Goal: Task Accomplishment & Management: Use online tool/utility

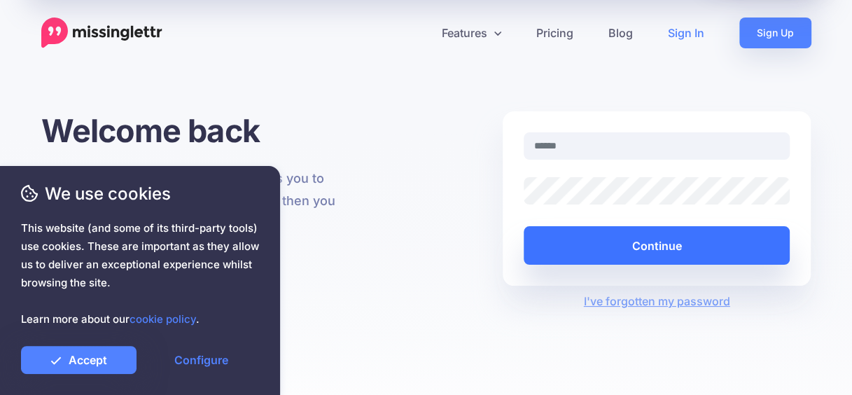
type input "**********"
click at [655, 259] on button "Continue" at bounding box center [657, 245] width 267 height 38
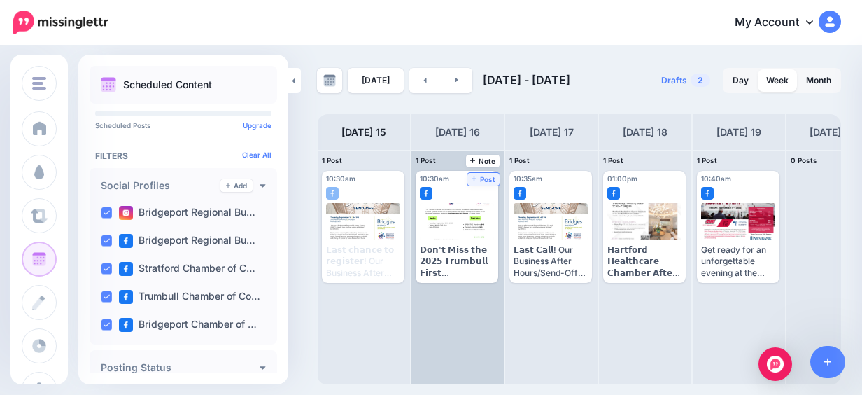
click at [491, 176] on span "Post" at bounding box center [484, 179] width 24 height 7
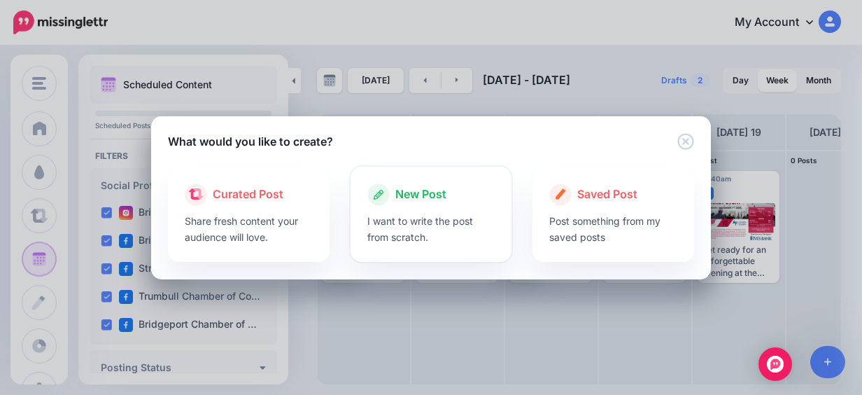
click at [477, 204] on div "New Post" at bounding box center [431, 194] width 128 height 22
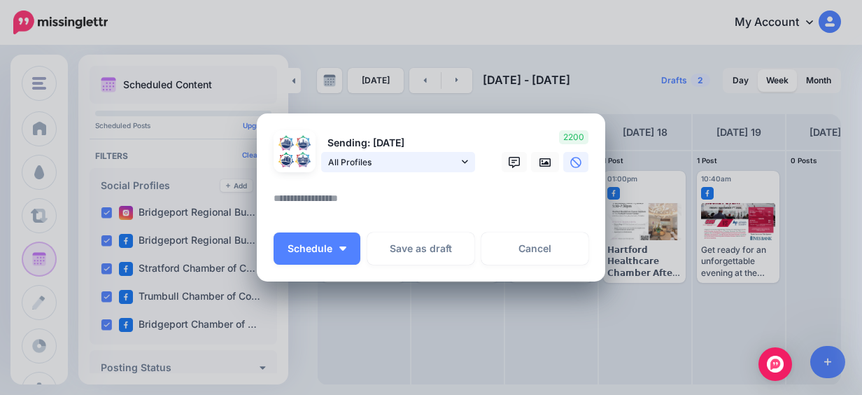
click at [456, 156] on link "All Profiles" at bounding box center [398, 162] width 154 height 20
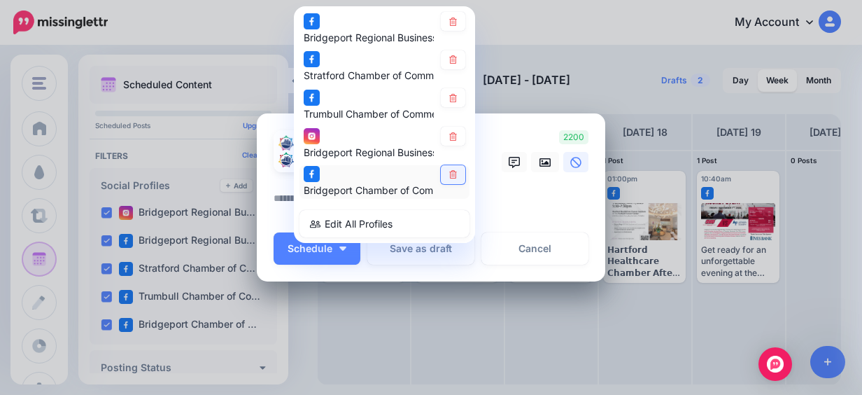
click at [450, 171] on icon at bounding box center [453, 175] width 10 height 8
click at [449, 140] on link at bounding box center [453, 136] width 24 height 19
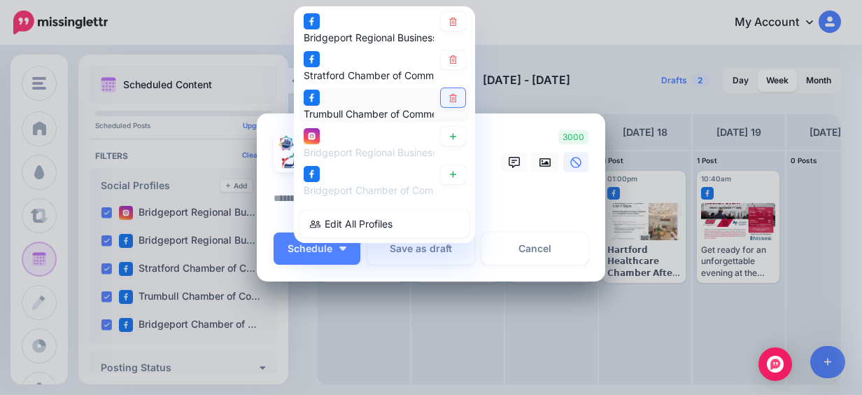
click at [454, 102] on link at bounding box center [453, 98] width 24 height 19
click at [454, 59] on link at bounding box center [453, 59] width 24 height 19
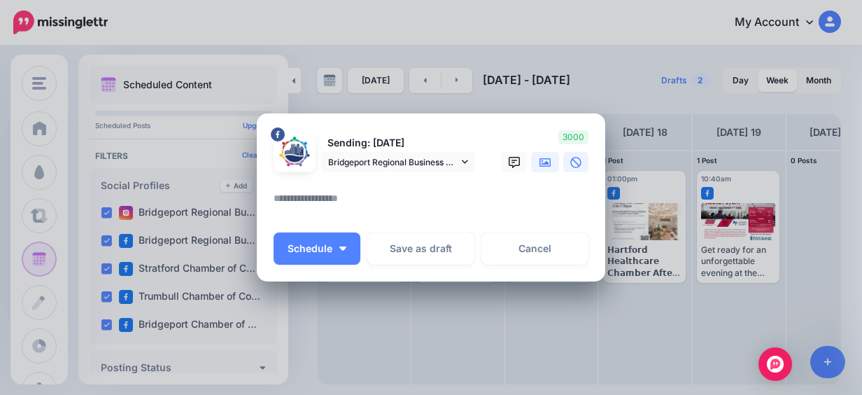
click at [539, 169] on link at bounding box center [545, 162] width 28 height 20
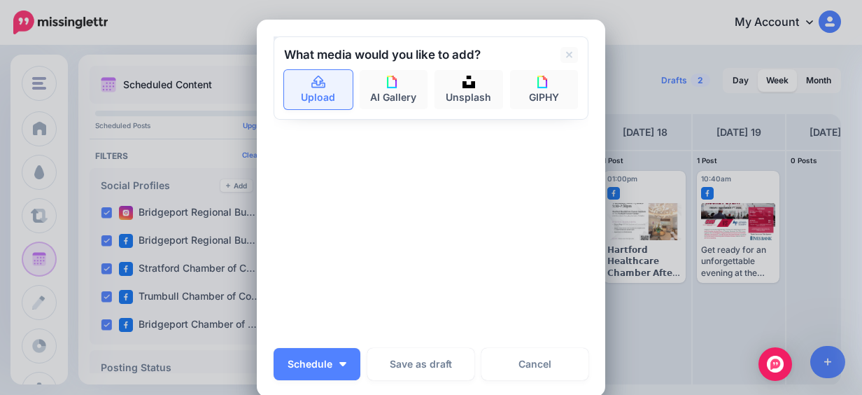
click at [299, 92] on link "Upload" at bounding box center [318, 89] width 69 height 39
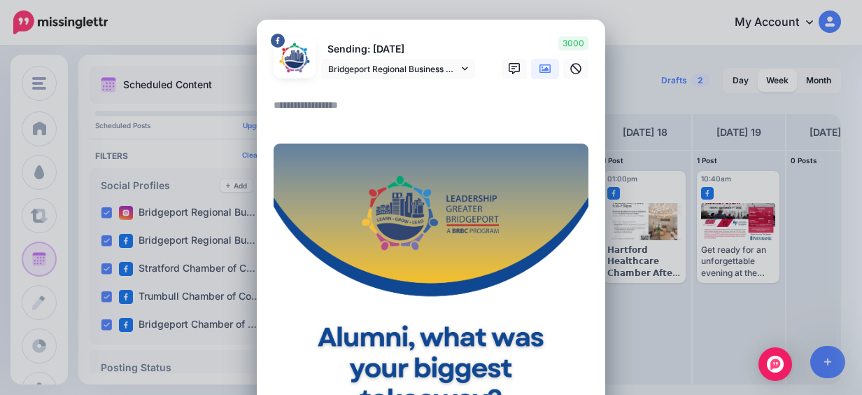
click at [398, 99] on textarea at bounding box center [435, 110] width 322 height 27
paste textarea "**********"
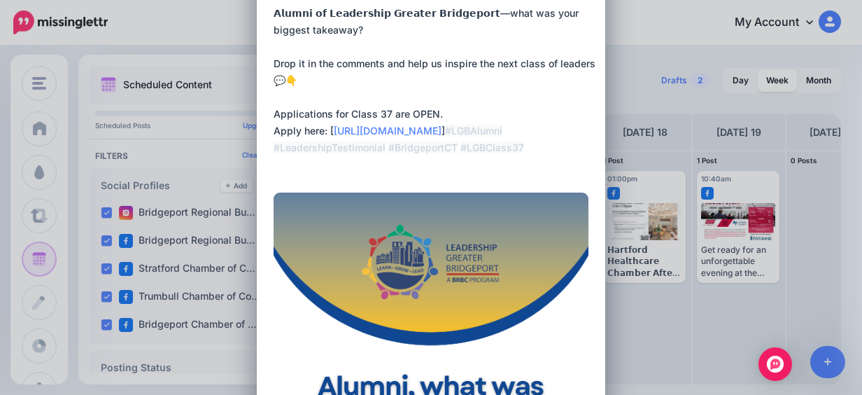
scroll to position [70, 0]
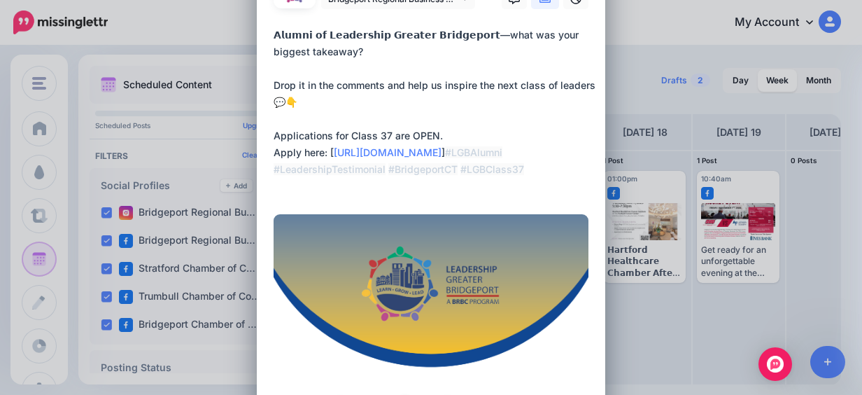
drag, startPoint x: 319, startPoint y: 99, endPoint x: 260, endPoint y: 97, distance: 58.9
click at [260, 97] on div "Loading Sending: [DATE] Bridgeport Regional Business Council page" at bounding box center [431, 308] width 349 height 717
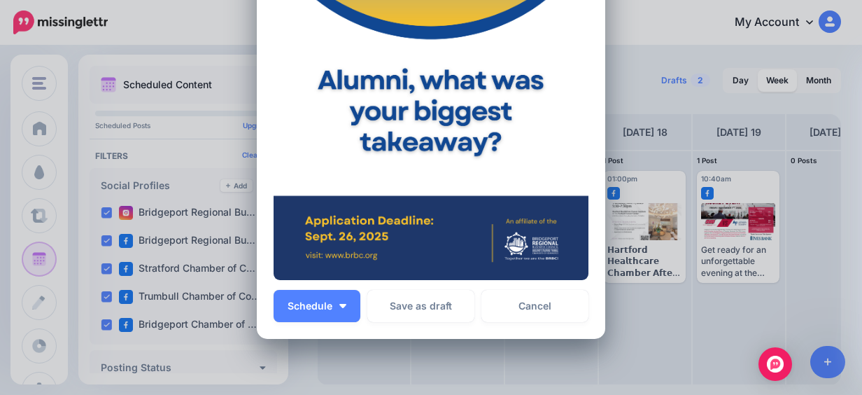
scroll to position [420, 0]
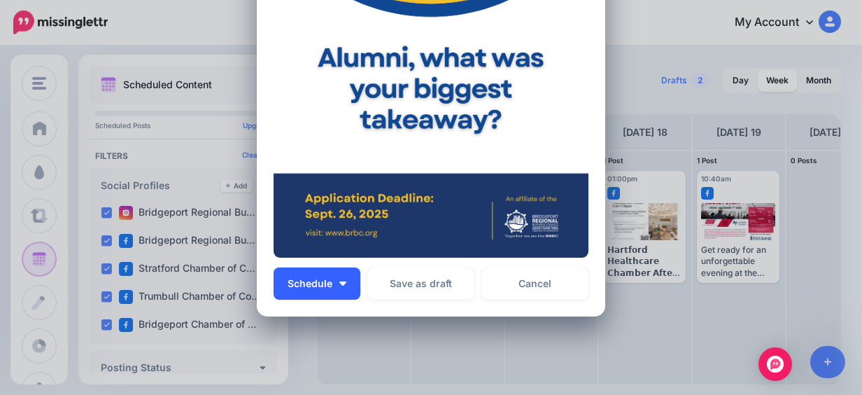
type textarea "**********"
click at [330, 283] on button "Schedule" at bounding box center [317, 283] width 87 height 32
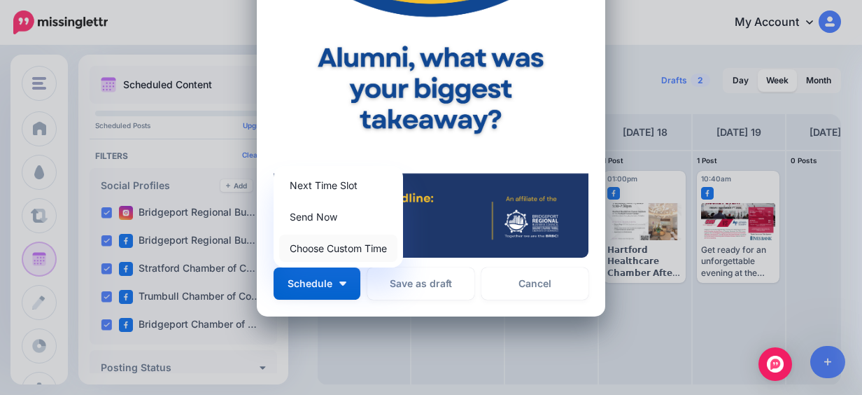
click at [338, 253] on link "Choose Custom Time" at bounding box center [338, 247] width 118 height 27
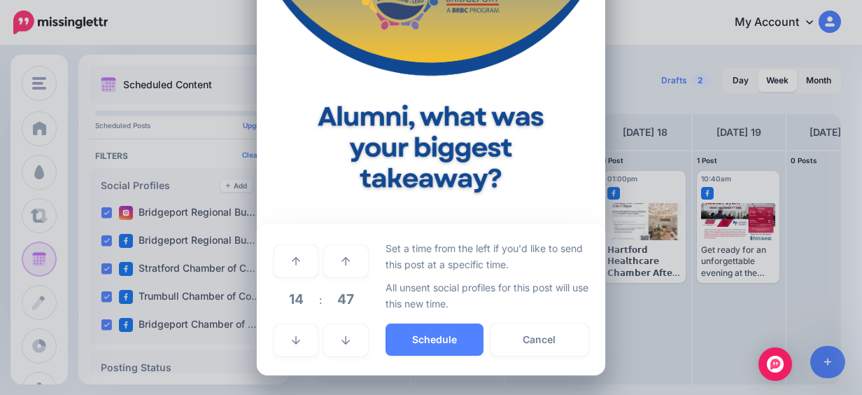
scroll to position [361, 0]
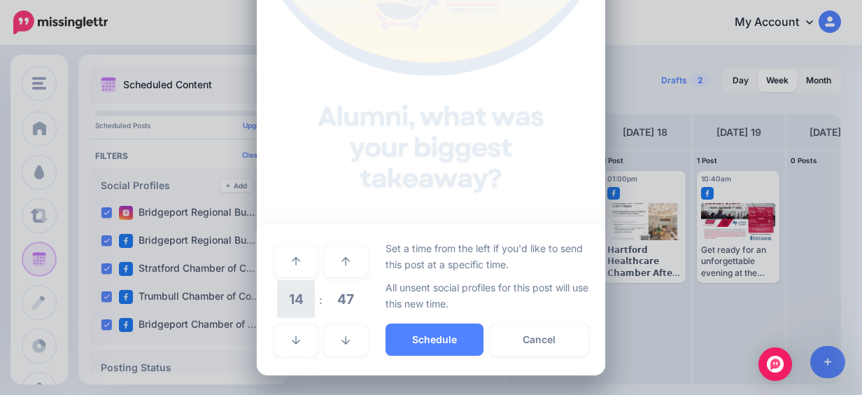
click at [300, 295] on span "14" at bounding box center [296, 299] width 38 height 38
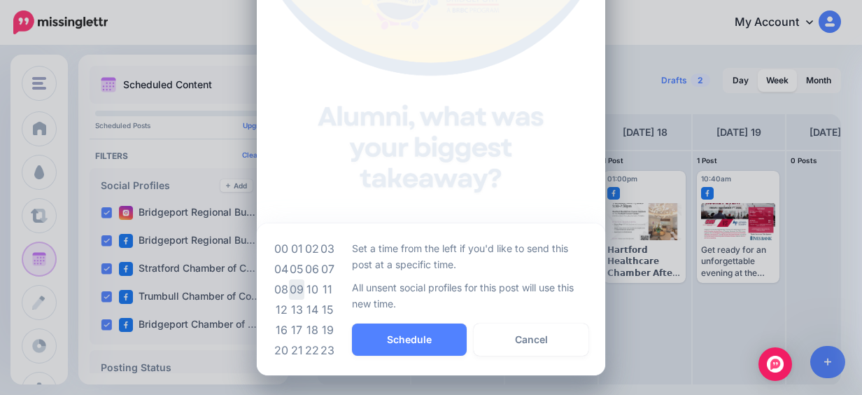
click at [296, 279] on td "09" at bounding box center [296, 289] width 15 height 20
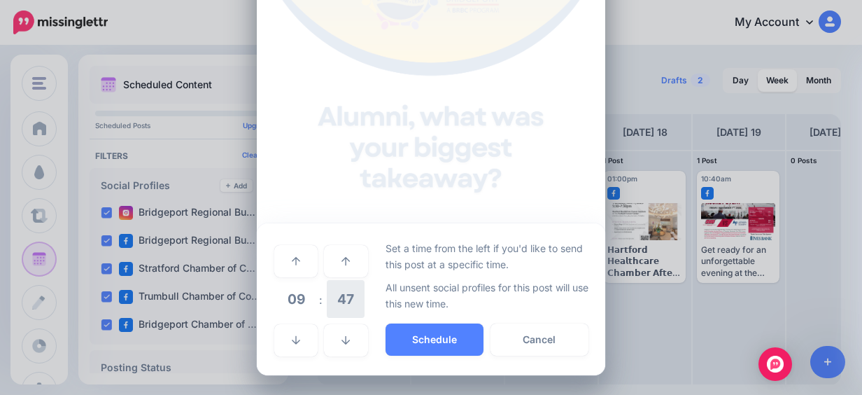
click at [335, 297] on span "47" at bounding box center [346, 299] width 38 height 38
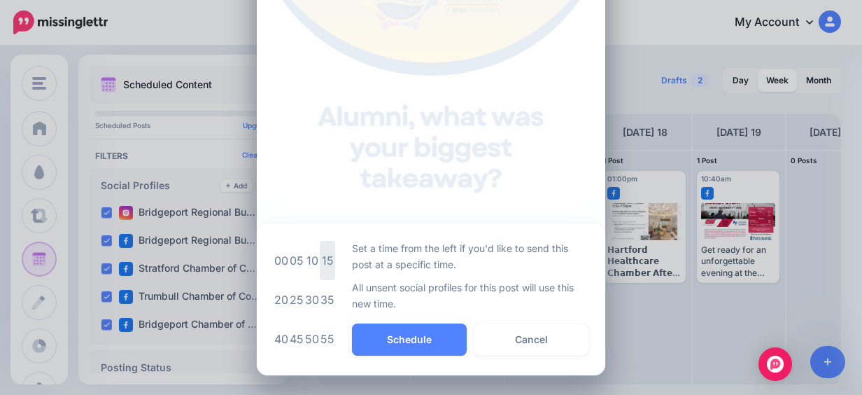
click at [320, 267] on td "15" at bounding box center [327, 260] width 15 height 39
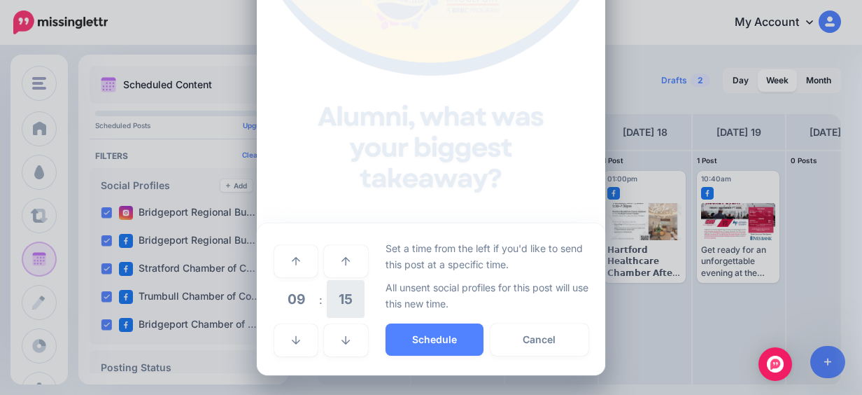
click at [343, 294] on span "15" at bounding box center [346, 299] width 38 height 38
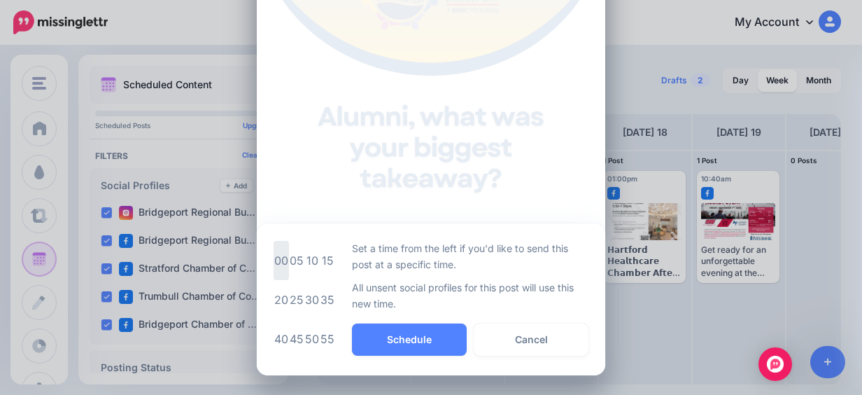
click at [275, 259] on td "00" at bounding box center [281, 260] width 15 height 39
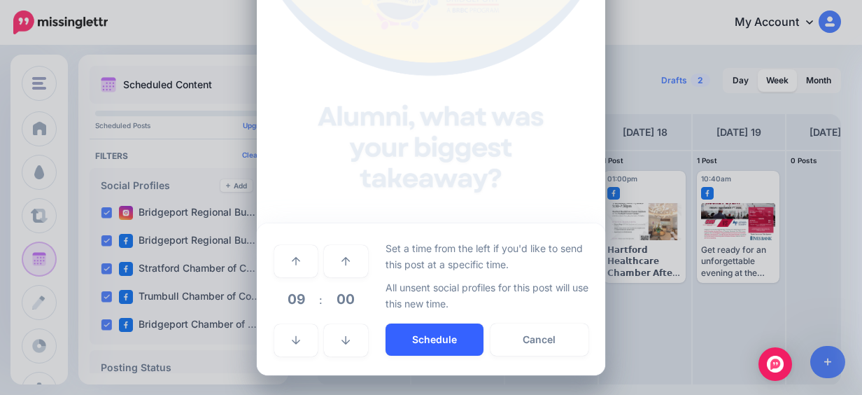
click at [396, 340] on button "Schedule" at bounding box center [435, 339] width 98 height 32
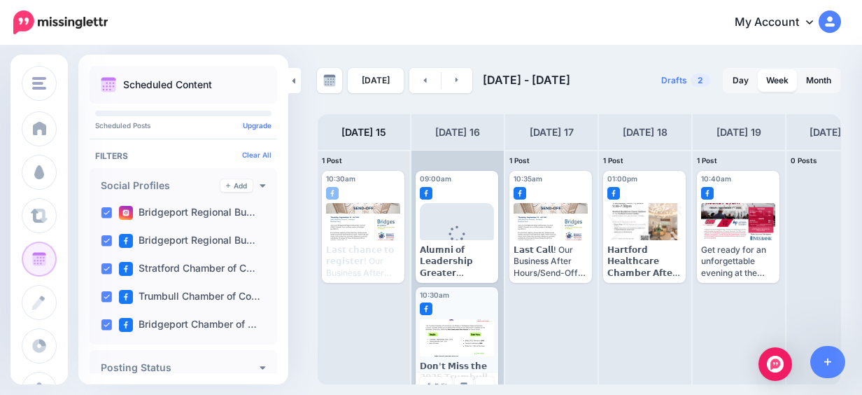
scroll to position [22, 0]
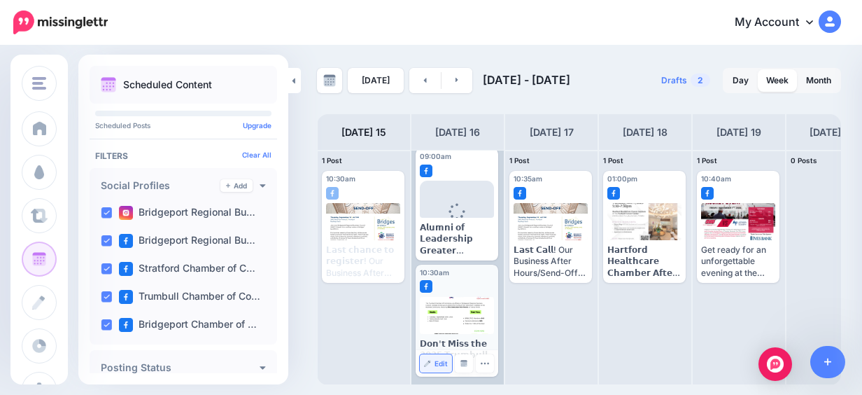
click at [444, 360] on span "Edit" at bounding box center [441, 363] width 13 height 7
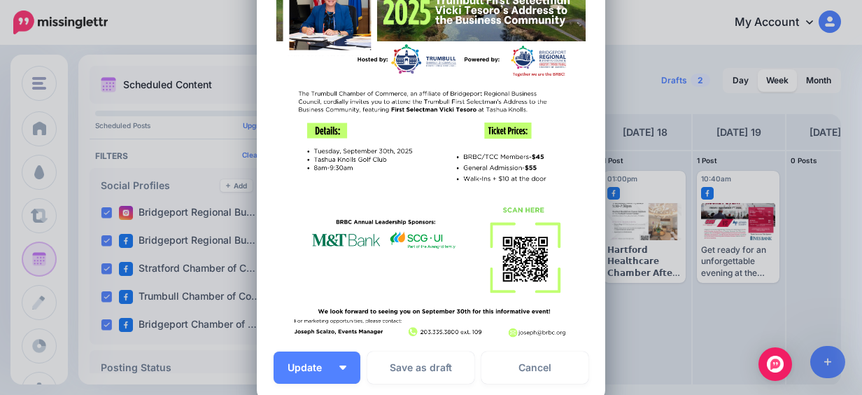
scroll to position [490, 0]
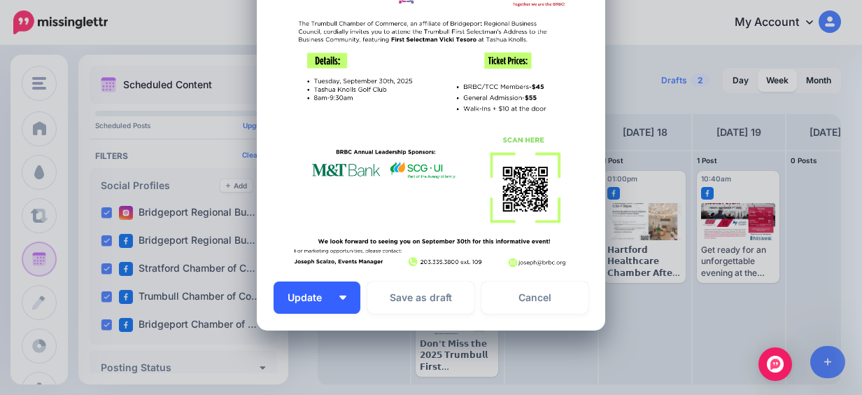
click at [337, 309] on button "Update" at bounding box center [317, 297] width 87 height 32
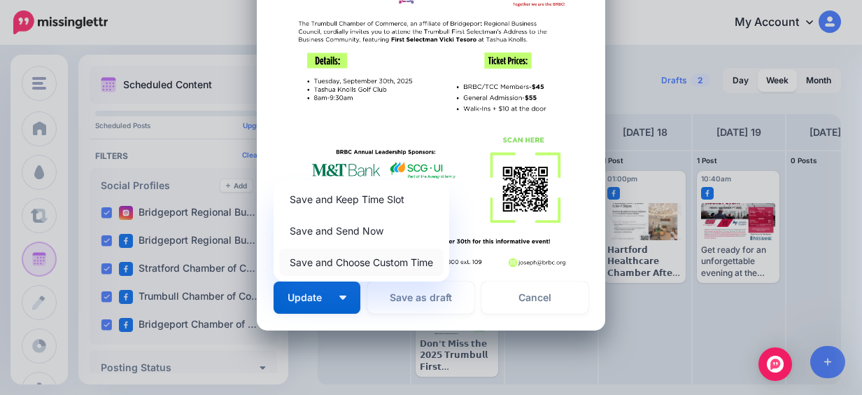
click at [369, 253] on link "Save and Choose Custom Time" at bounding box center [361, 261] width 164 height 27
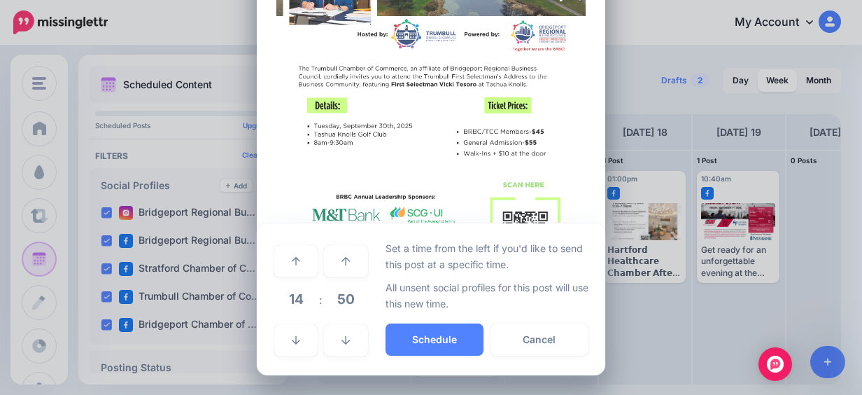
scroll to position [445, 0]
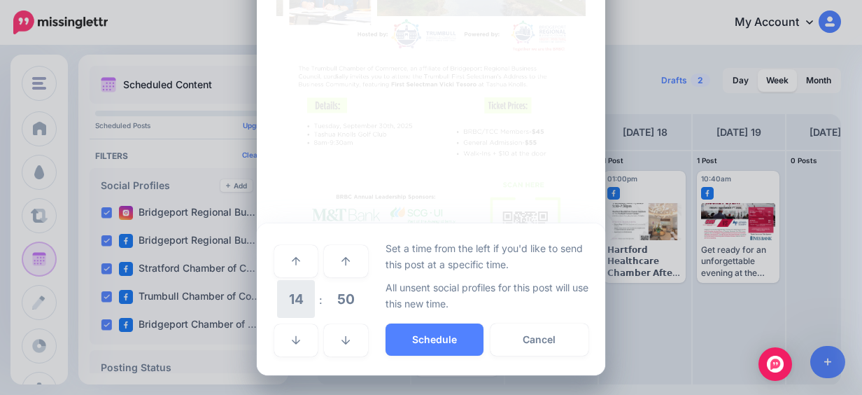
click at [293, 289] on span "14" at bounding box center [296, 299] width 38 height 38
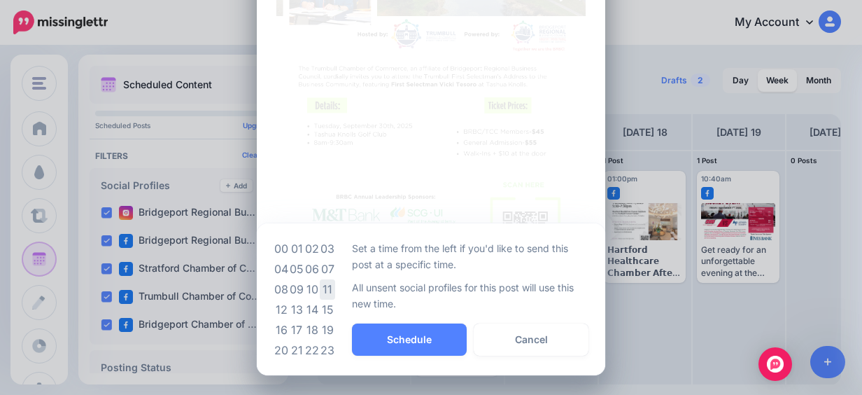
click at [322, 295] on td "11" at bounding box center [327, 289] width 15 height 20
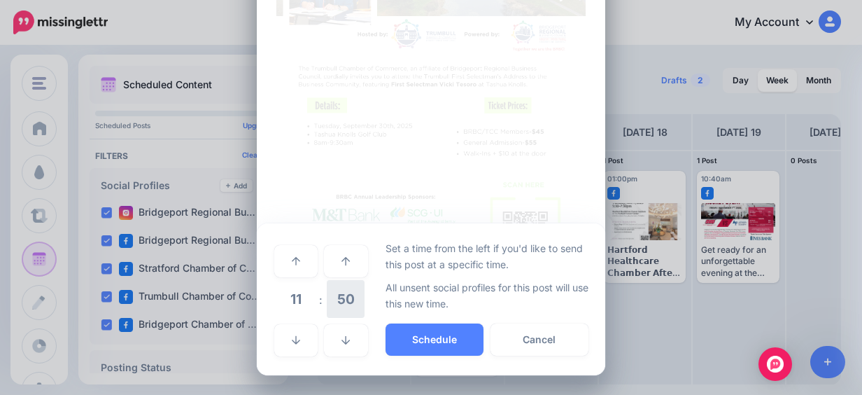
click at [357, 309] on span "50" at bounding box center [346, 299] width 38 height 38
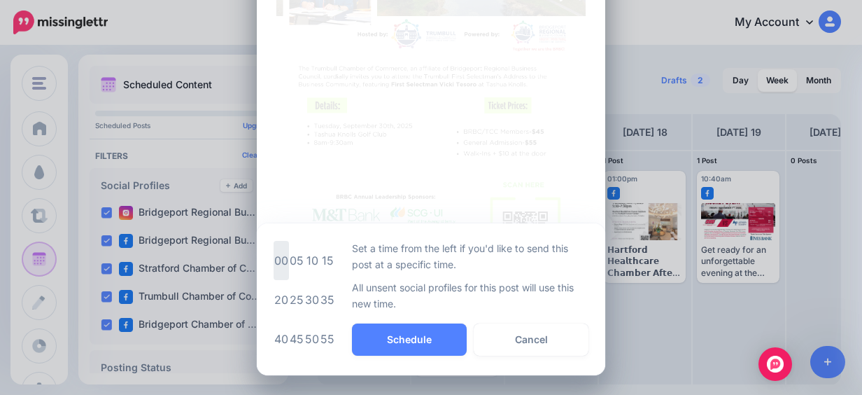
click at [274, 265] on td "00" at bounding box center [281, 260] width 15 height 39
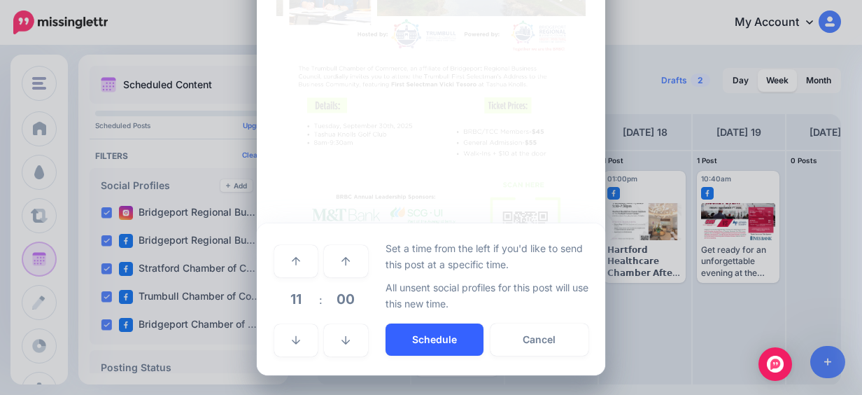
click at [426, 344] on button "Schedule" at bounding box center [435, 339] width 98 height 32
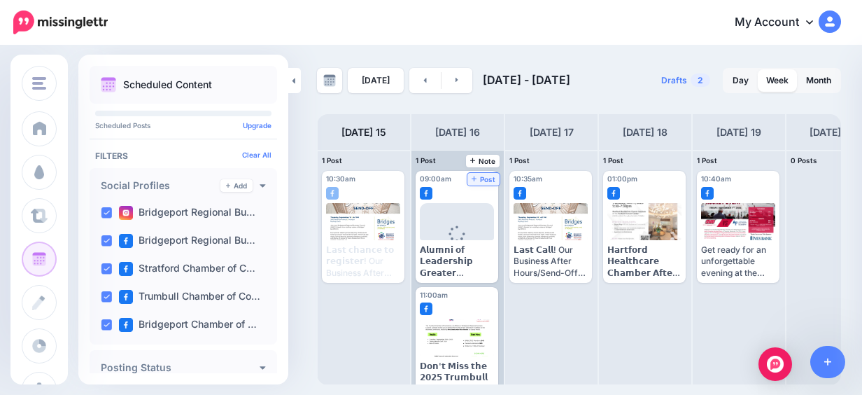
click at [485, 183] on span "Post" at bounding box center [484, 179] width 24 height 7
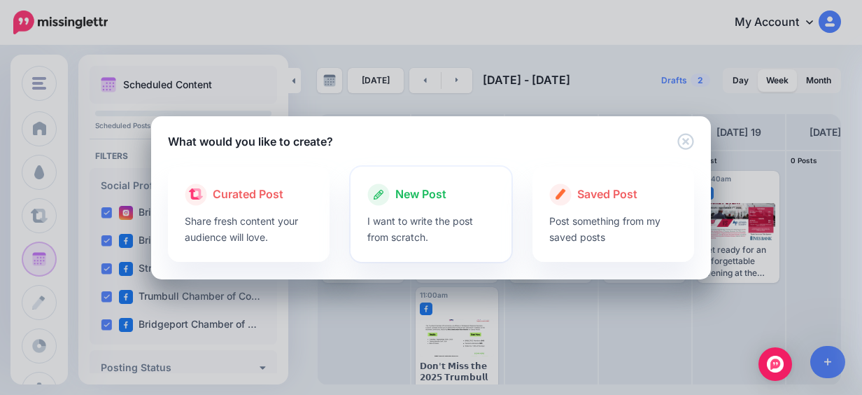
click at [401, 182] on div "New Post I want to write the post from scratch." at bounding box center [432, 214] width 162 height 95
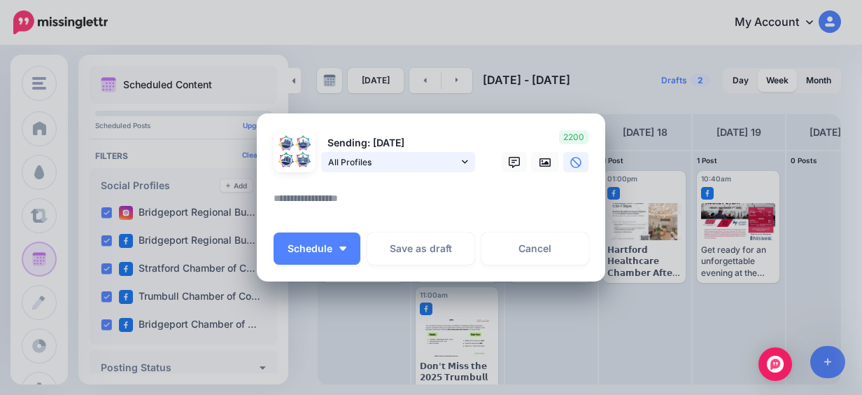
click at [409, 163] on span "All Profiles" at bounding box center [393, 162] width 130 height 15
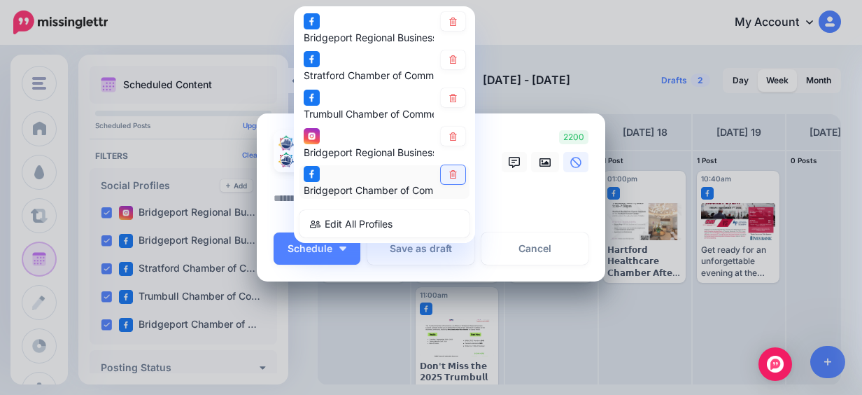
click at [448, 171] on icon at bounding box center [453, 175] width 10 height 8
click at [445, 91] on link at bounding box center [453, 98] width 24 height 19
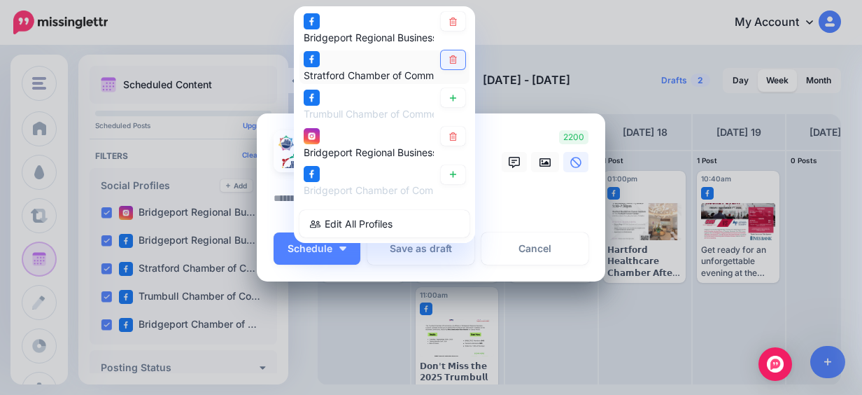
click at [449, 60] on icon at bounding box center [453, 60] width 8 height 8
click at [448, 22] on icon at bounding box center [453, 21] width 10 height 8
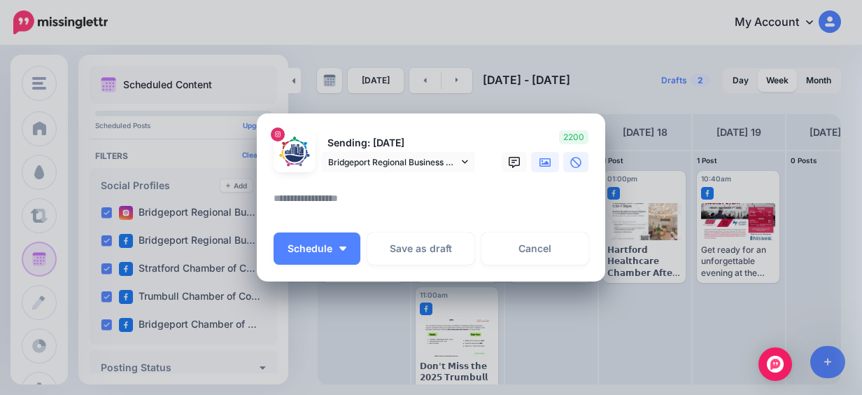
click at [544, 165] on icon at bounding box center [545, 162] width 11 height 8
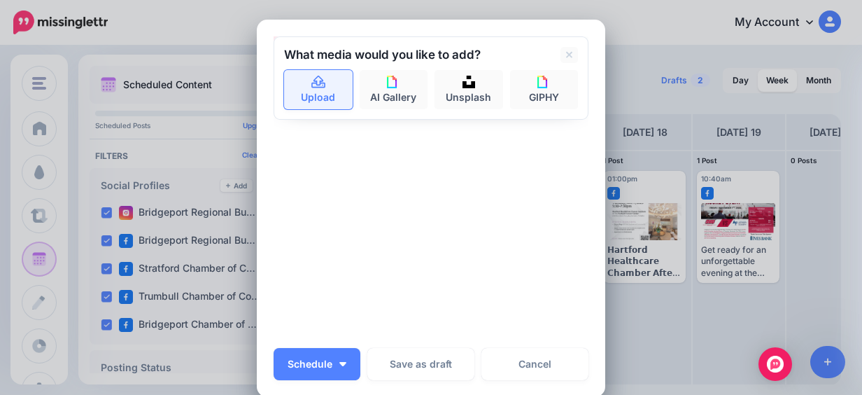
click at [318, 101] on link "Upload" at bounding box center [318, 89] width 69 height 39
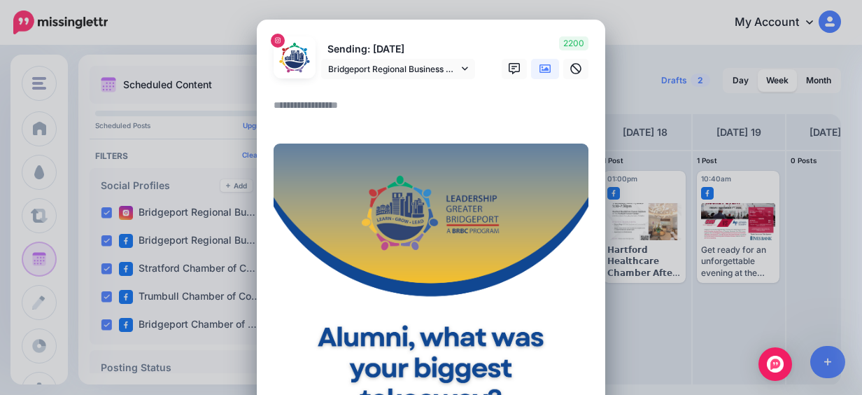
click at [375, 106] on textarea at bounding box center [435, 110] width 322 height 27
paste textarea "**********"
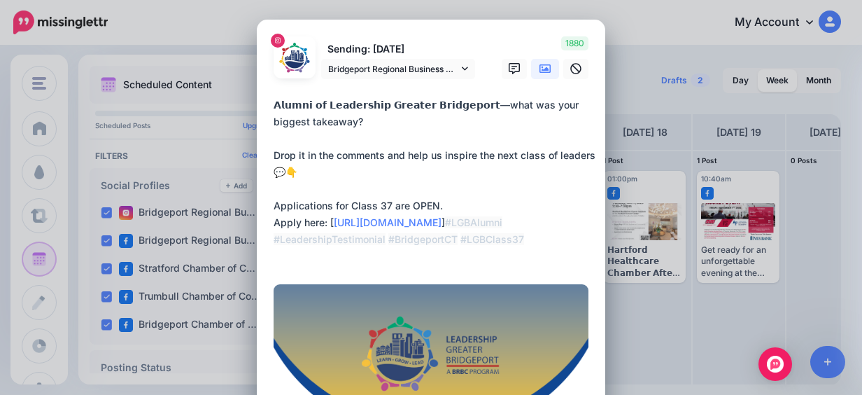
drag, startPoint x: 325, startPoint y: 177, endPoint x: 265, endPoint y: 171, distance: 60.5
click at [265, 171] on div "Loading Sending: [DATE] Bridgeport Regional Business Council account" at bounding box center [431, 378] width 349 height 717
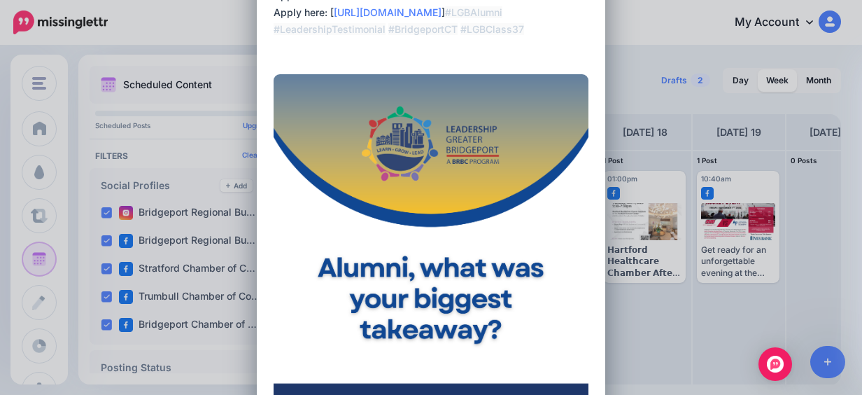
scroll to position [493, 0]
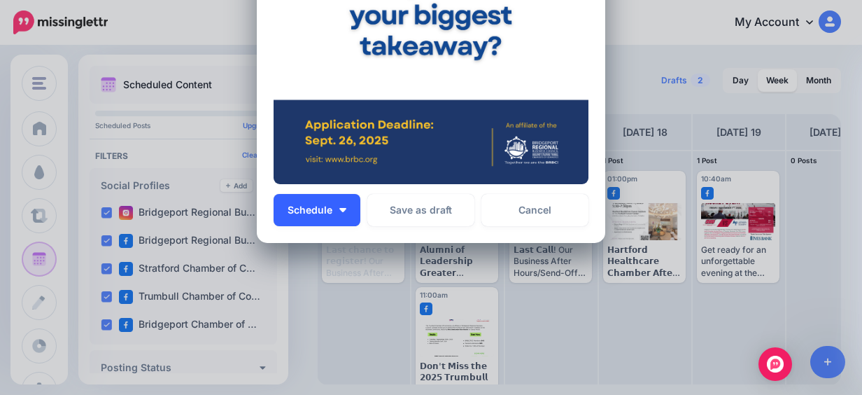
type textarea "**********"
click at [325, 203] on button "Schedule" at bounding box center [317, 210] width 87 height 32
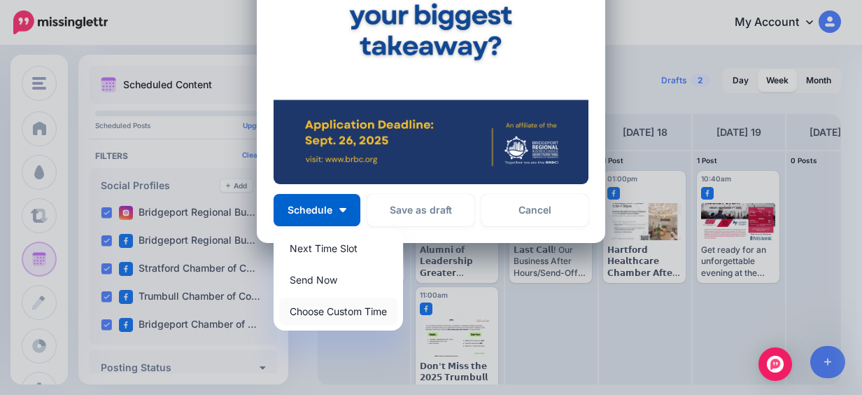
click at [360, 301] on link "Choose Custom Time" at bounding box center [338, 310] width 118 height 27
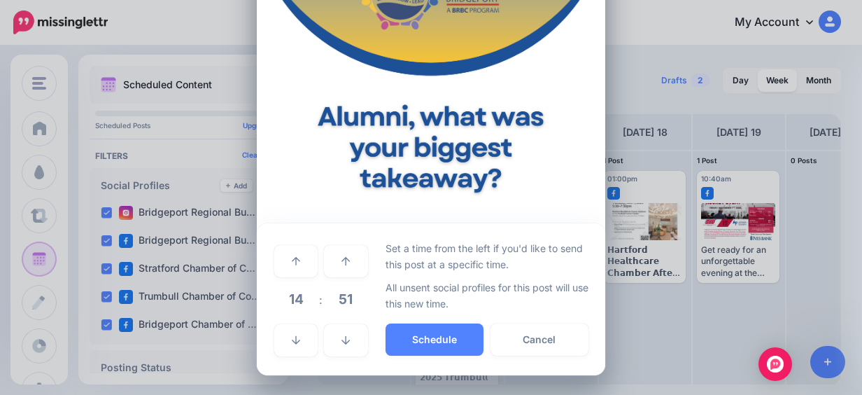
scroll to position [361, 0]
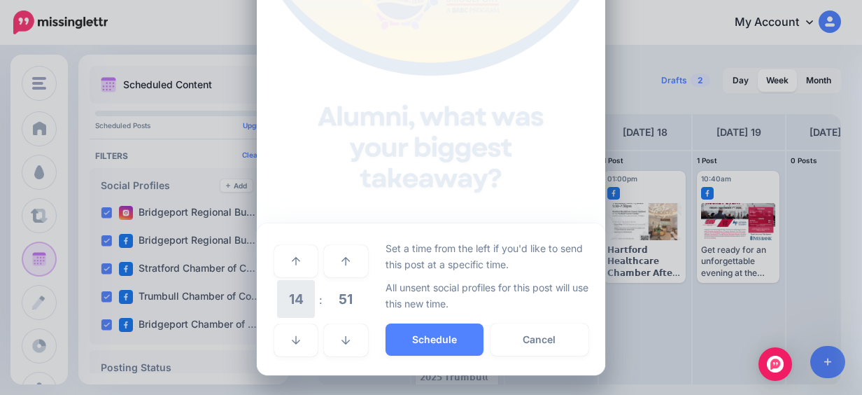
click at [301, 307] on span "14" at bounding box center [296, 299] width 38 height 38
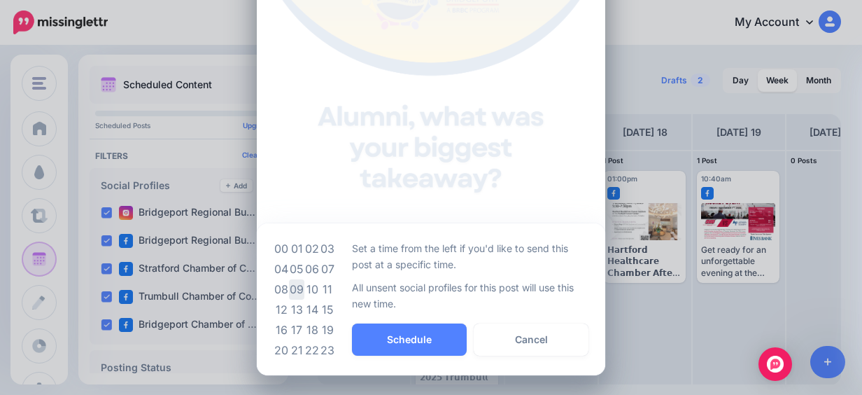
click at [294, 281] on td "09" at bounding box center [296, 289] width 15 height 20
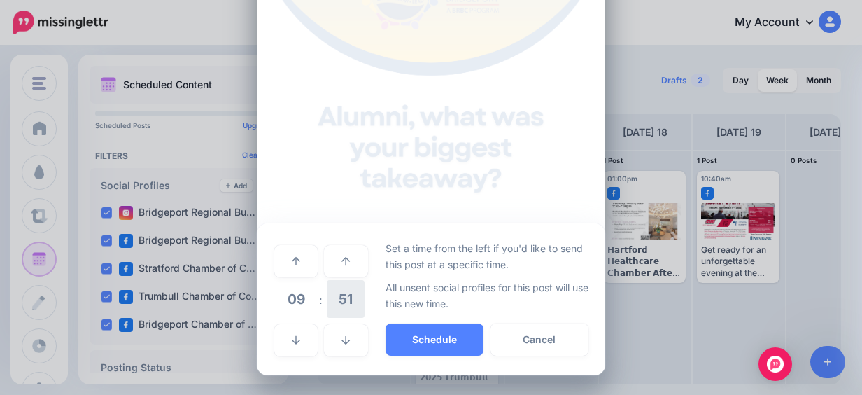
click at [327, 293] on span "51" at bounding box center [346, 299] width 38 height 38
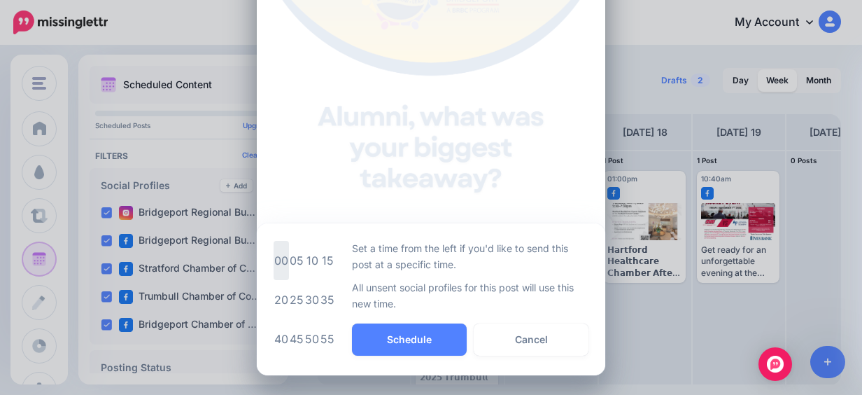
click at [274, 266] on td "00" at bounding box center [281, 260] width 15 height 39
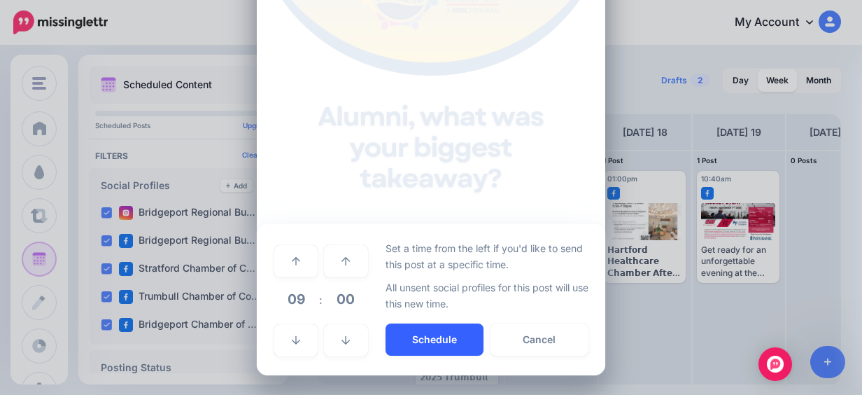
click at [435, 331] on button "Schedule" at bounding box center [435, 339] width 98 height 32
